Goal: Book appointment/travel/reservation

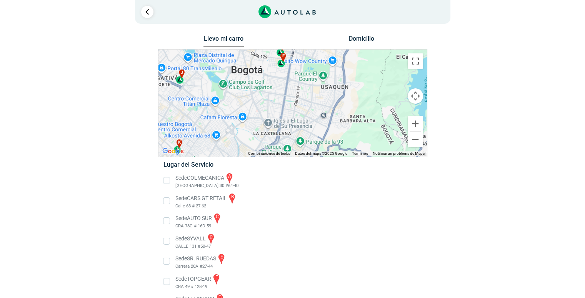
drag, startPoint x: 280, startPoint y: 80, endPoint x: 295, endPoint y: 107, distance: 30.3
click at [295, 107] on div "a b c d e f g" at bounding box center [292, 103] width 268 height 107
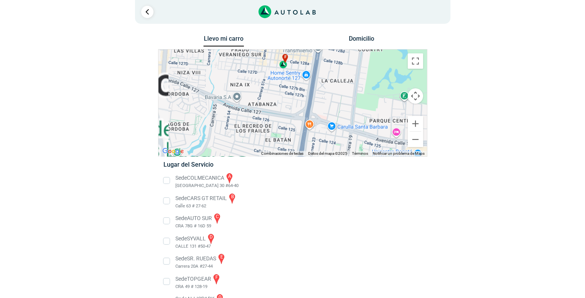
drag, startPoint x: 291, startPoint y: 79, endPoint x: 322, endPoint y: 119, distance: 51.2
click at [325, 130] on div "a b c d e f g" at bounding box center [292, 103] width 268 height 107
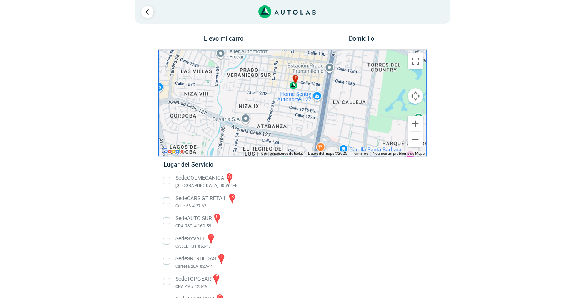
click at [293, 87] on div "f" at bounding box center [293, 82] width 9 height 15
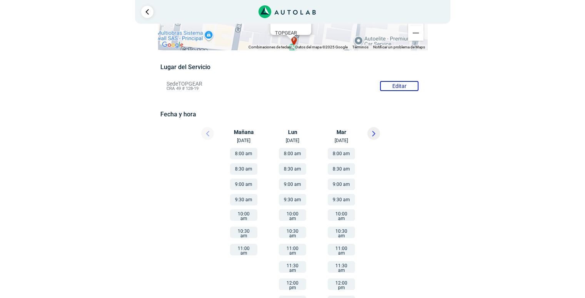
scroll to position [38, 0]
click at [242, 200] on button "9:30 am" at bounding box center [243, 199] width 27 height 12
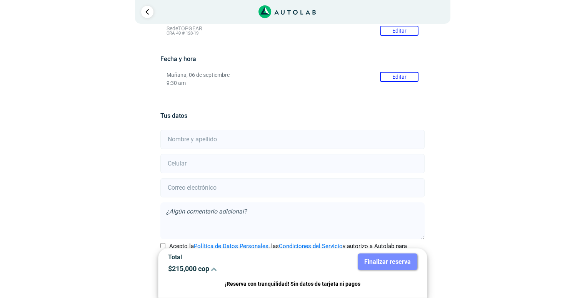
scroll to position [119, 0]
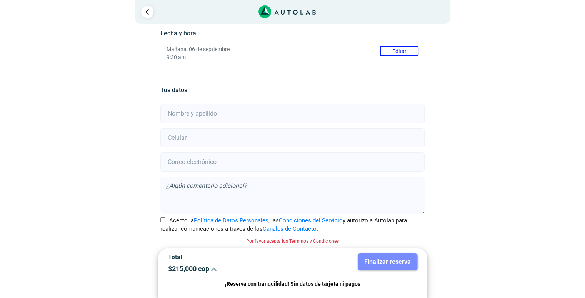
click at [225, 113] on input "text" at bounding box center [292, 113] width 264 height 19
type input "[PERSON_NAME]"
type input "3105903447"
click at [189, 164] on input "email" at bounding box center [292, 162] width 264 height 19
type input "[EMAIL_ADDRESS][PERSON_NAME][DOMAIN_NAME]"
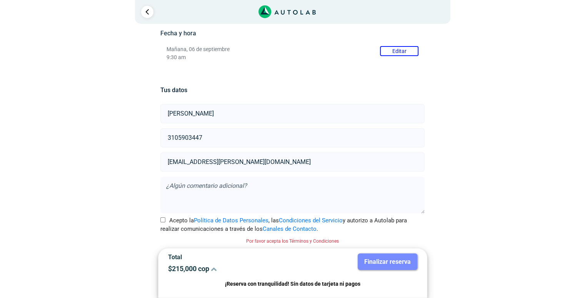
click at [160, 220] on div "Acepto la Política de Datos Personales , las Condiciones del Servicio y autoriz…" at bounding box center [293, 225] width 276 height 17
click at [163, 220] on input "Acepto la Política de Datos Personales , las Condiciones del Servicio y autoriz…" at bounding box center [162, 220] width 5 height 5
checkbox input "true"
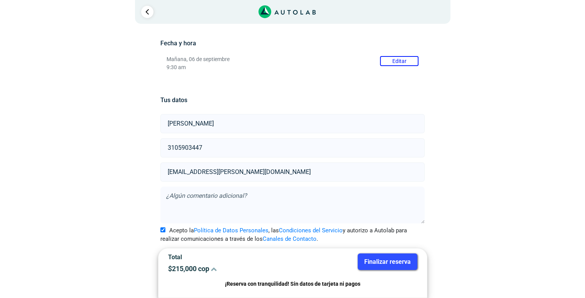
click at [390, 259] on button "Finalizar reserva" at bounding box center [388, 262] width 60 height 17
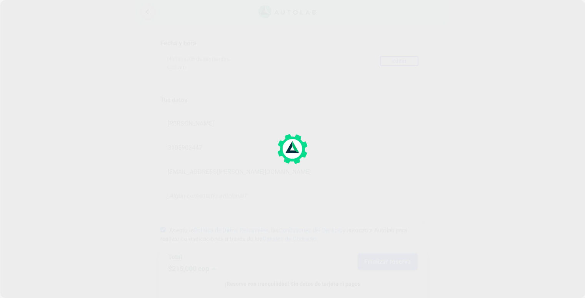
scroll to position [0, 0]
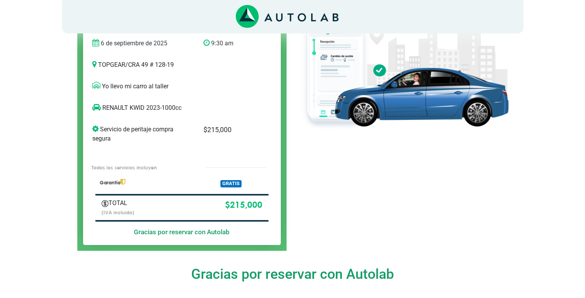
scroll to position [38, 0]
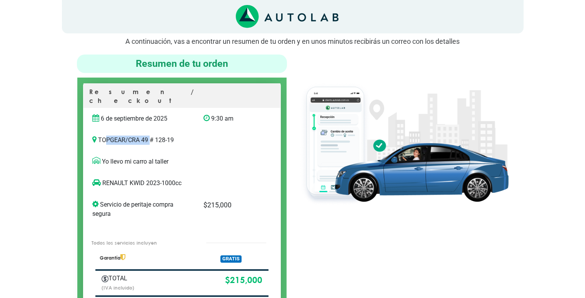
drag, startPoint x: 103, startPoint y: 132, endPoint x: 153, endPoint y: 132, distance: 49.2
click at [153, 136] on p "TOPGEAR / CRA 49 # 128-19" at bounding box center [181, 140] width 179 height 9
click at [125, 139] on div "TOPGEAR / CRA 49 # 128-19" at bounding box center [182, 143] width 191 height 15
drag, startPoint x: 108, startPoint y: 131, endPoint x: 141, endPoint y: 134, distance: 32.8
click at [141, 136] on p "TOPGEAR / CRA 49 # 128-19" at bounding box center [181, 140] width 179 height 9
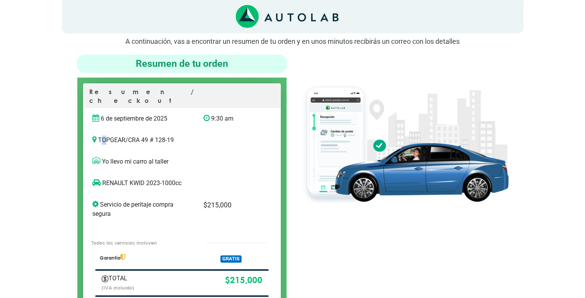
click at [105, 136] on p "TOPGEAR / CRA 49 # 128-19" at bounding box center [181, 140] width 179 height 9
click at [143, 136] on p "TOPGEAR / CRA 49 # 128-19" at bounding box center [181, 140] width 179 height 9
drag, startPoint x: 97, startPoint y: 131, endPoint x: 182, endPoint y: 131, distance: 85.0
click at [182, 136] on p "TOPGEAR / CRA 49 # 128-19" at bounding box center [181, 140] width 179 height 9
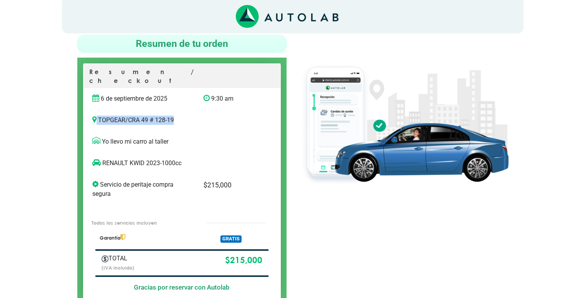
scroll to position [77, 0]
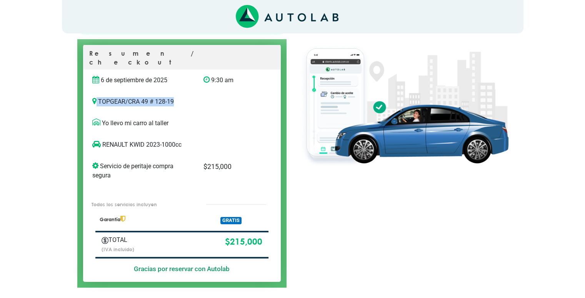
click at [175, 100] on div "TOPGEAR / CRA 49 # 128-19" at bounding box center [182, 104] width 191 height 15
drag, startPoint x: 175, startPoint y: 93, endPoint x: 99, endPoint y: 93, distance: 76.2
click at [99, 97] on p "TOPGEAR / CRA 49 # 128-19" at bounding box center [181, 101] width 179 height 9
